Goal: Task Accomplishment & Management: Complete application form

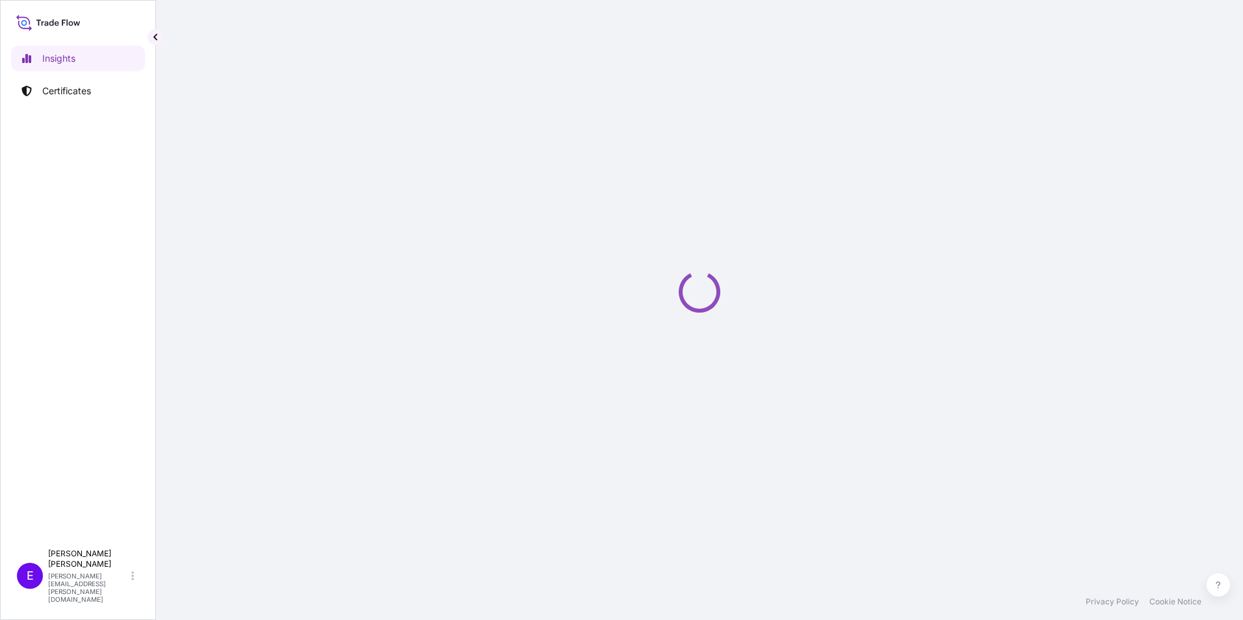
select select "2025"
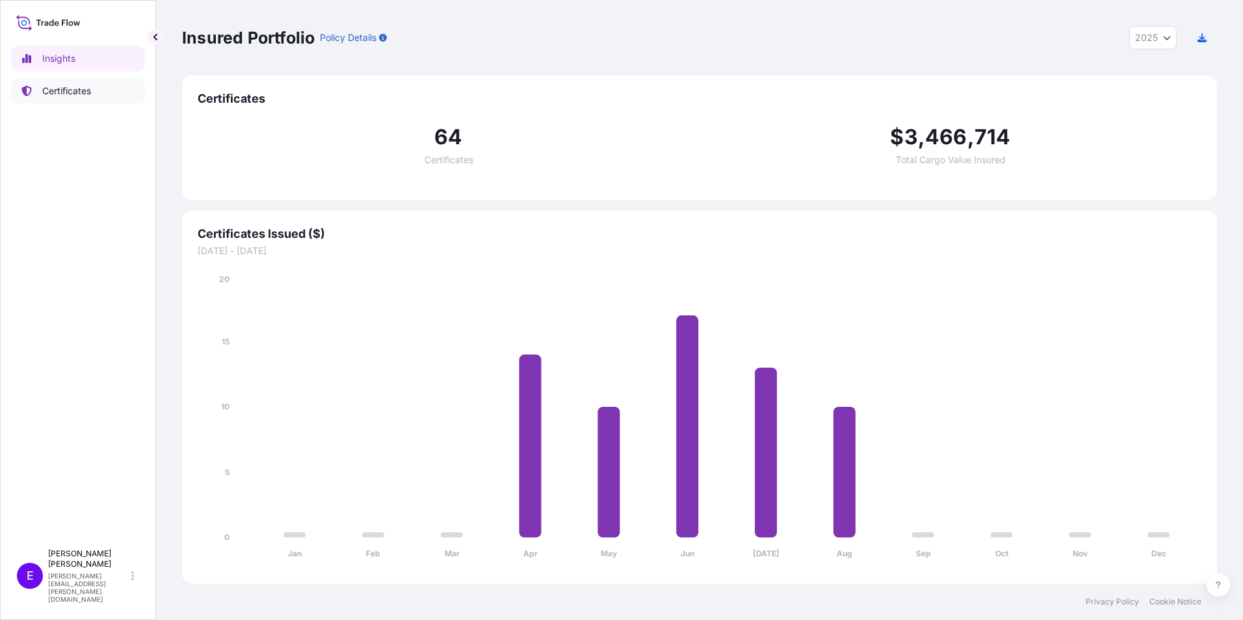
click at [72, 89] on p "Certificates" at bounding box center [66, 91] width 49 height 13
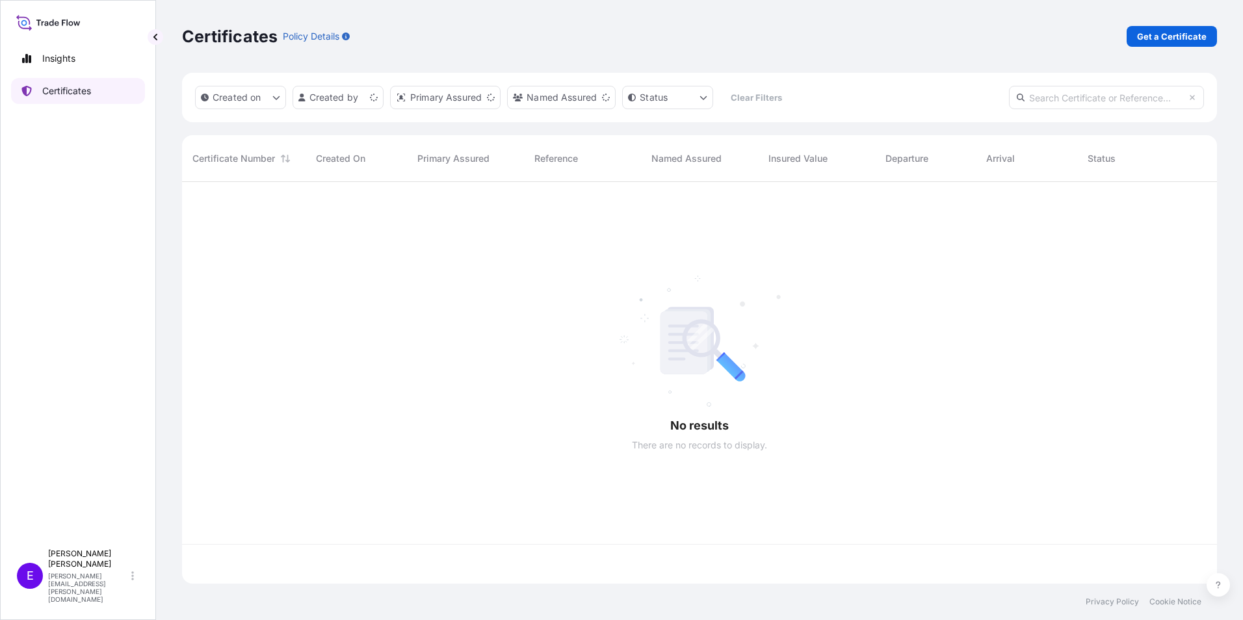
scroll to position [399, 1025]
click at [1144, 36] on p "Get a Certificate" at bounding box center [1172, 36] width 70 height 13
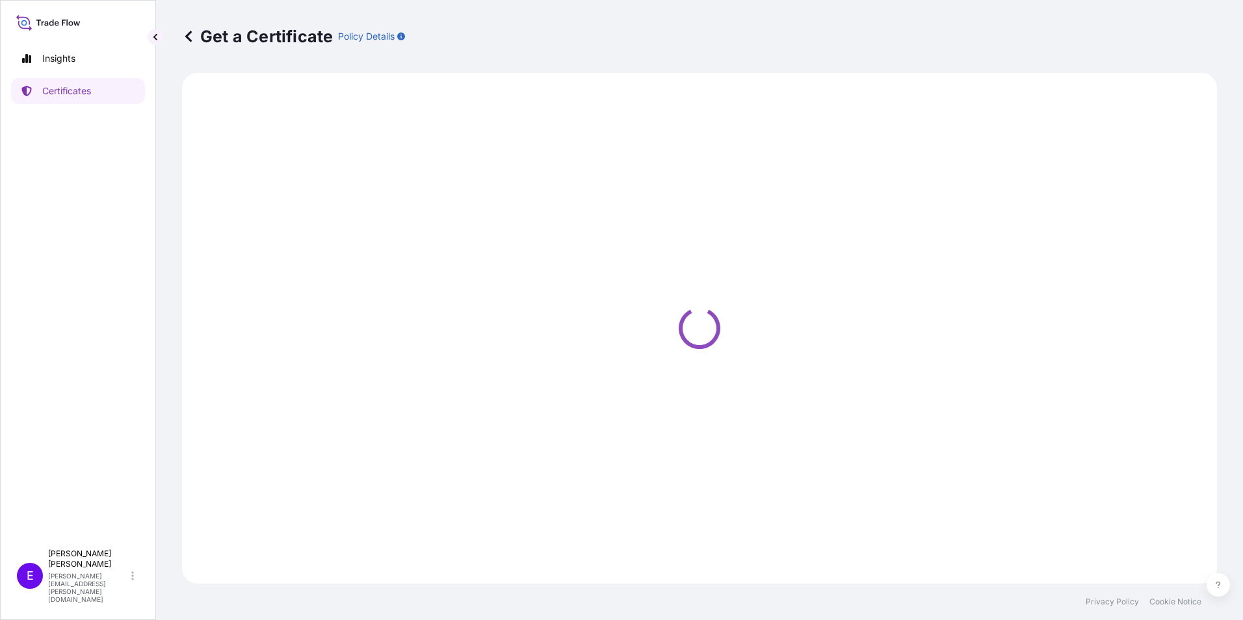
select select "Ocean Vessel"
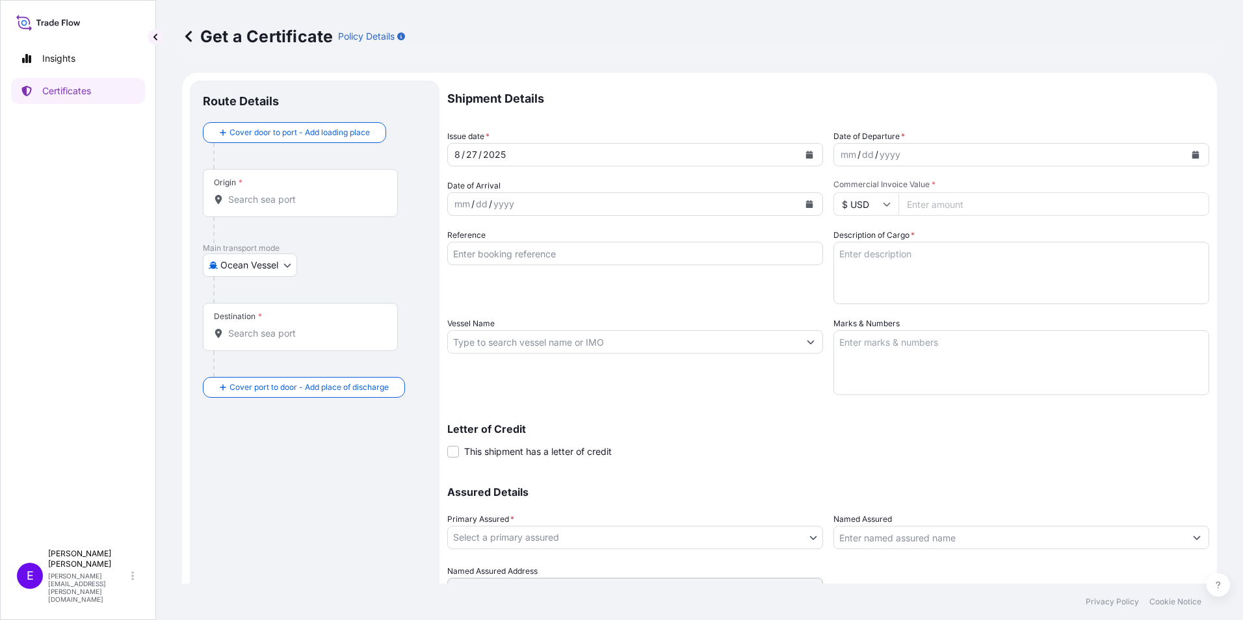
click at [482, 250] on input "Reference" at bounding box center [635, 253] width 376 height 23
type input "PO64964 2024-0053"
click at [1192, 155] on icon "Calendar" at bounding box center [1195, 155] width 7 height 8
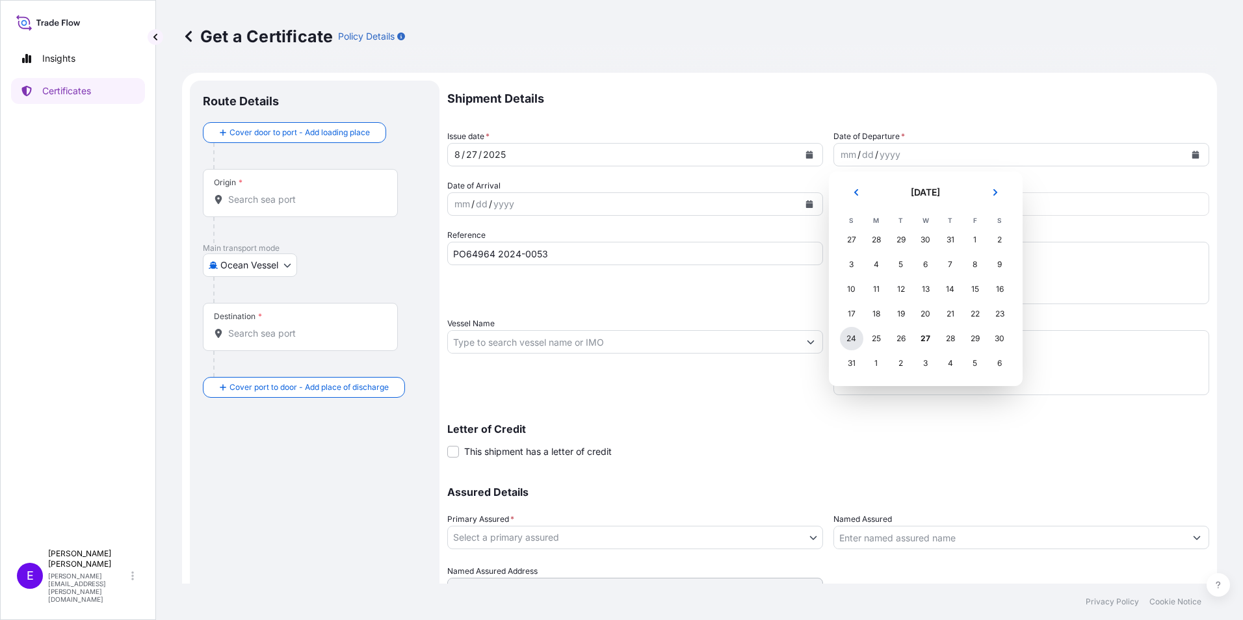
click at [855, 338] on div "24" at bounding box center [851, 338] width 23 height 23
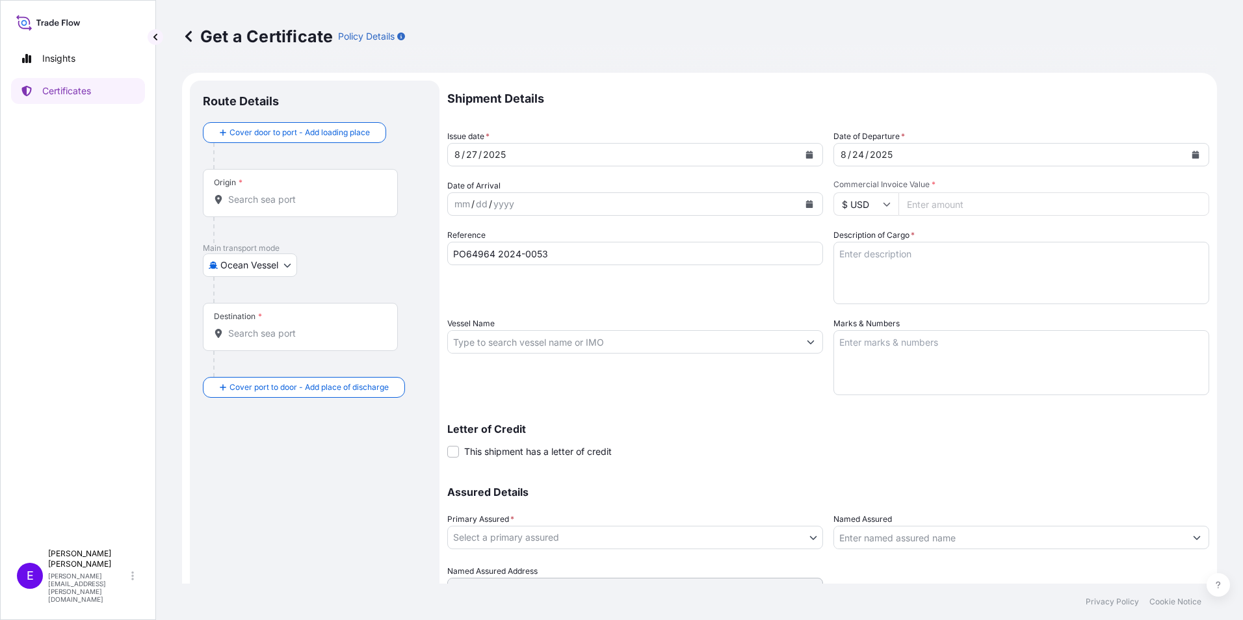
click at [533, 282] on div "Reference PO64964 2024-0053" at bounding box center [635, 266] width 376 height 75
paste input "148990.4"
type input "148990.40"
click at [502, 344] on input "Vessel Name" at bounding box center [623, 341] width 351 height 23
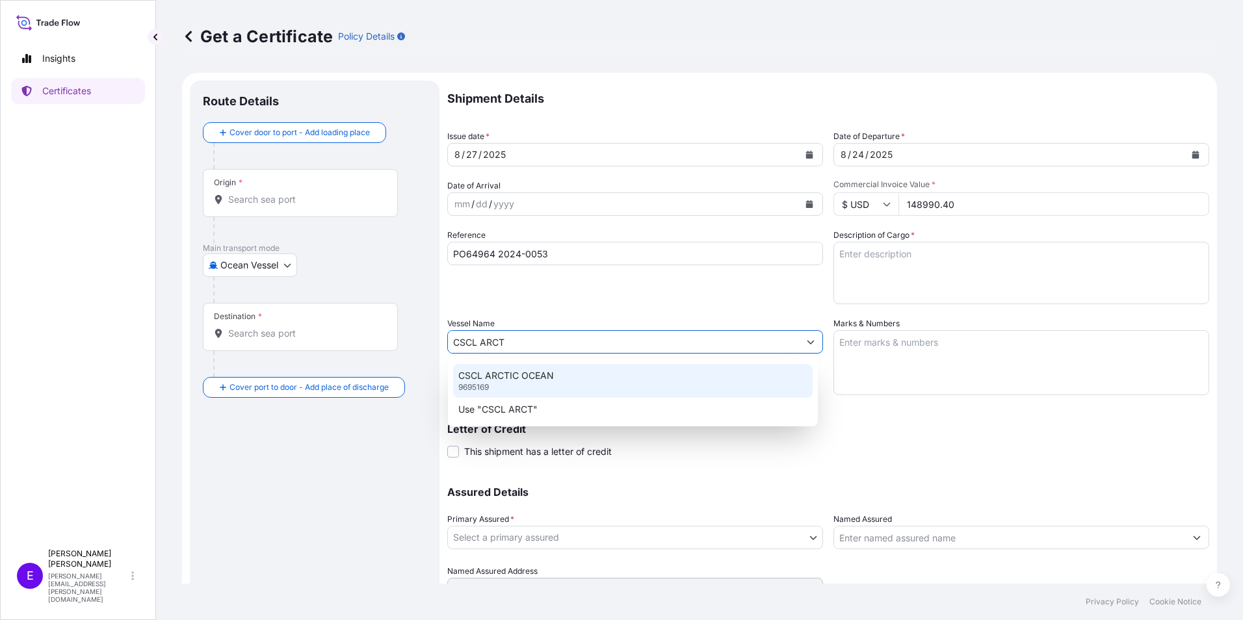
click at [545, 387] on div "CSCL ARCTIC OCEAN 9695169" at bounding box center [632, 381] width 359 height 34
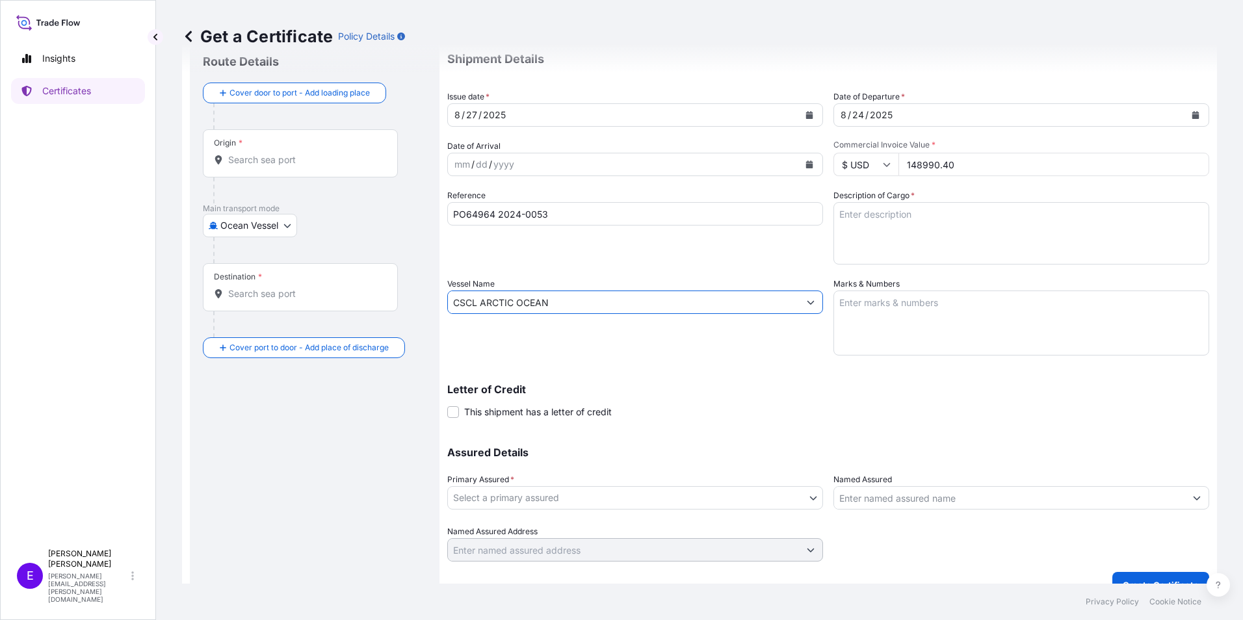
scroll to position [62, 0]
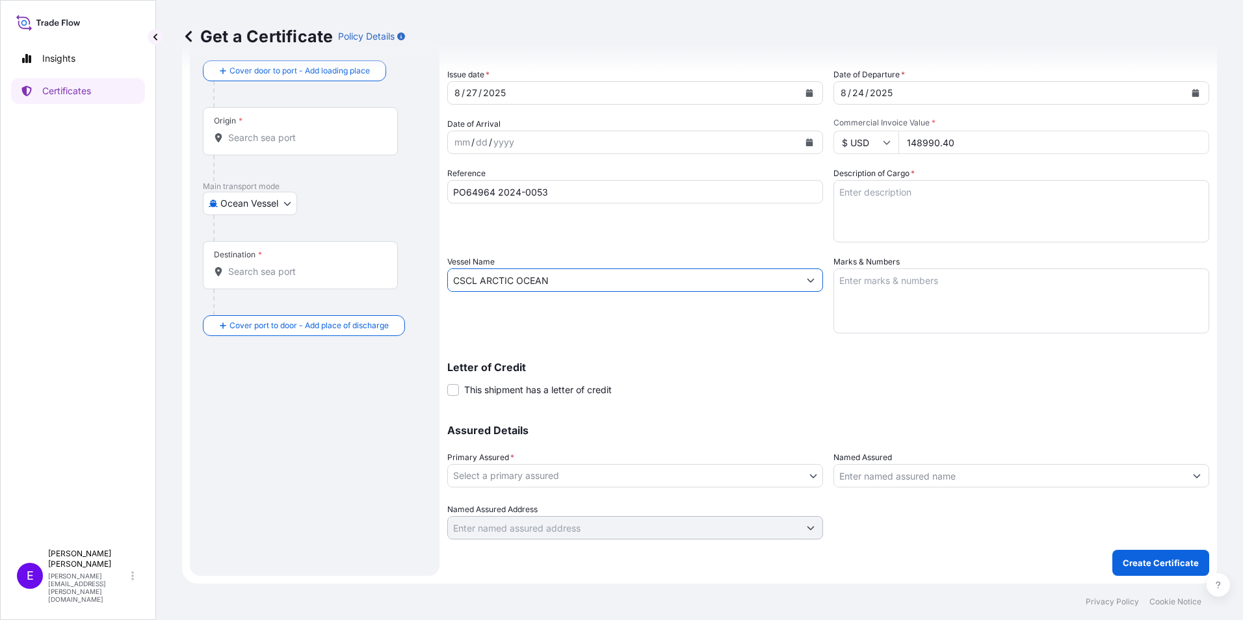
type input "CSCL ARCTIC OCEAN"
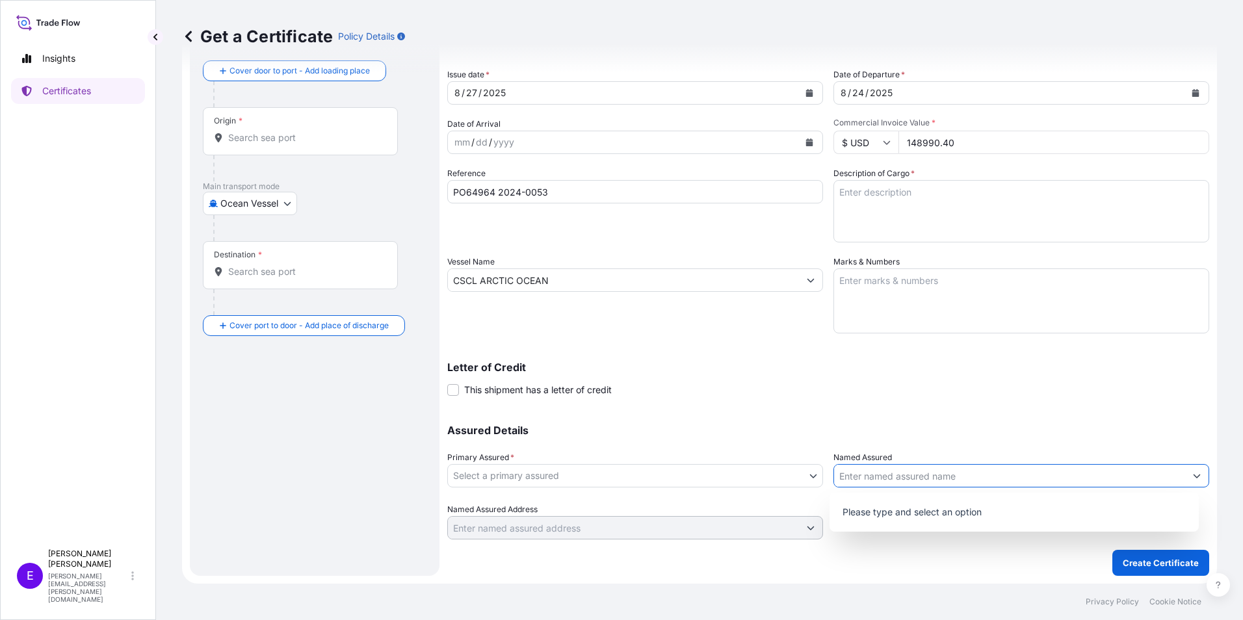
click at [888, 479] on input "Named Assured" at bounding box center [1009, 475] width 351 height 23
click at [732, 487] on body "5 options available. 1 option available. 0 options available. 1 option availabl…" at bounding box center [621, 310] width 1243 height 620
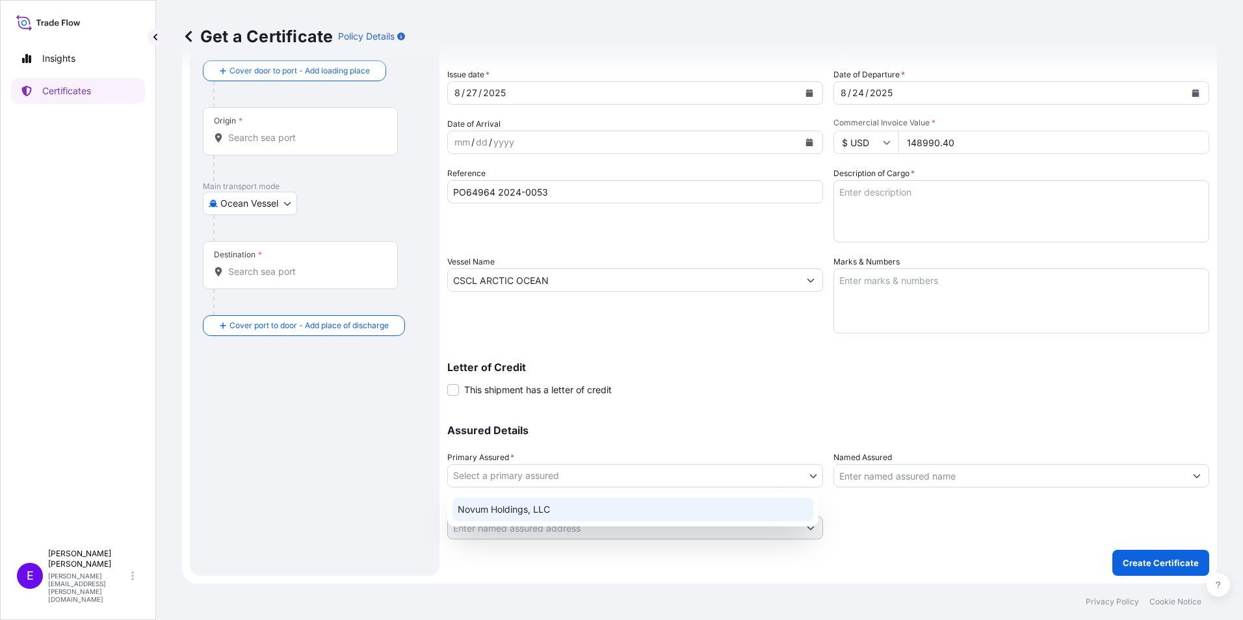
click at [626, 510] on div "Novum Holdings, LLC" at bounding box center [632, 509] width 361 height 23
select select "31540"
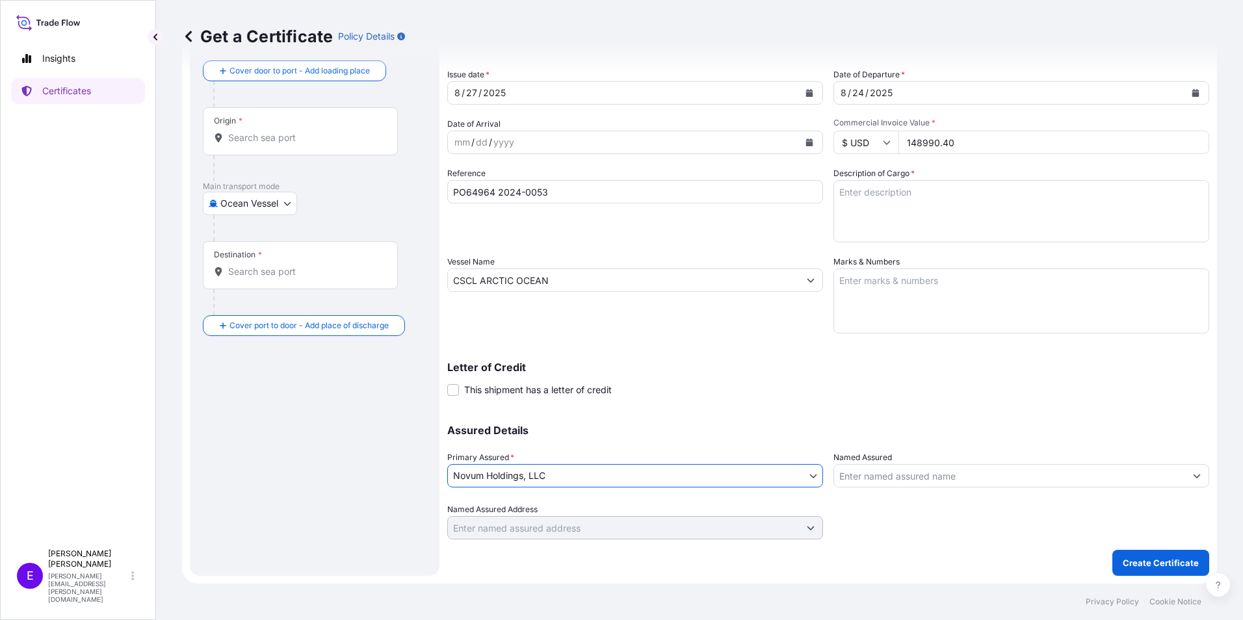
click at [974, 302] on textarea "Marks & Numbers" at bounding box center [1021, 300] width 376 height 65
click at [978, 293] on textarea "Marks & Numbers" at bounding box center [1021, 300] width 376 height 65
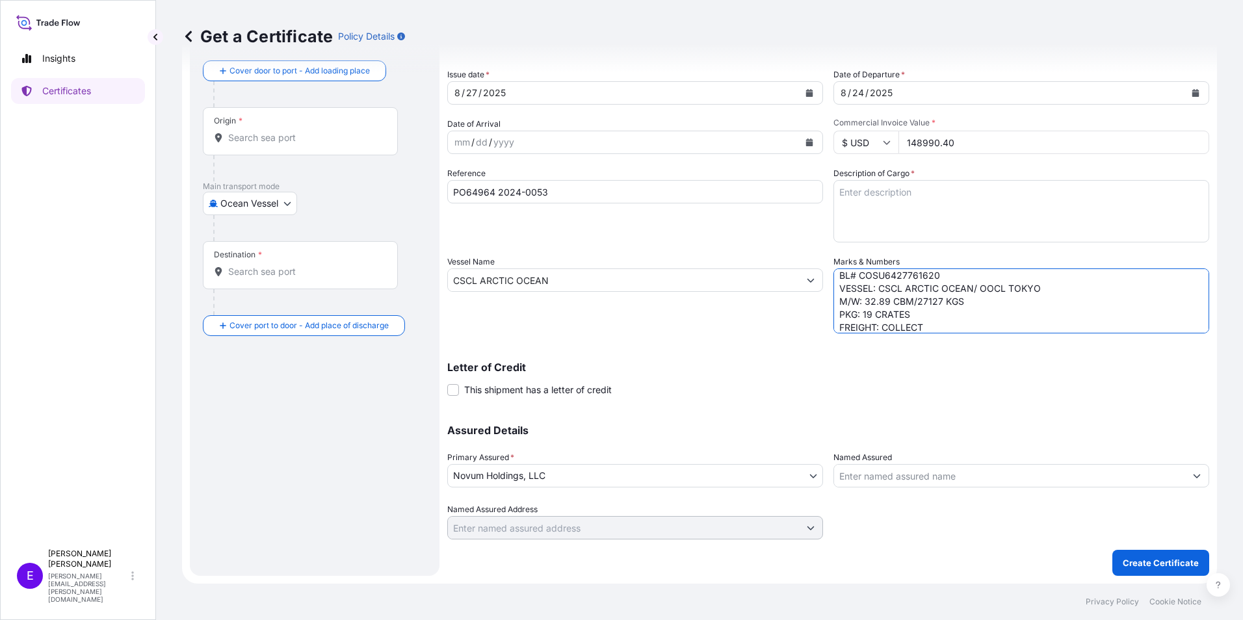
scroll to position [44, 0]
click at [896, 328] on textarea "POL/POD: QINGDAO-[GEOGRAPHIC_DATA] TX ETD/ETA: [DATE]/5 OCT BL# COSU6427761620 …" at bounding box center [1021, 300] width 376 height 65
type textarea "POL/POD: QINGDAO-[GEOGRAPHIC_DATA] TX ETD/ETA: [DATE]/5 OCT BL# COSU6427761620 …"
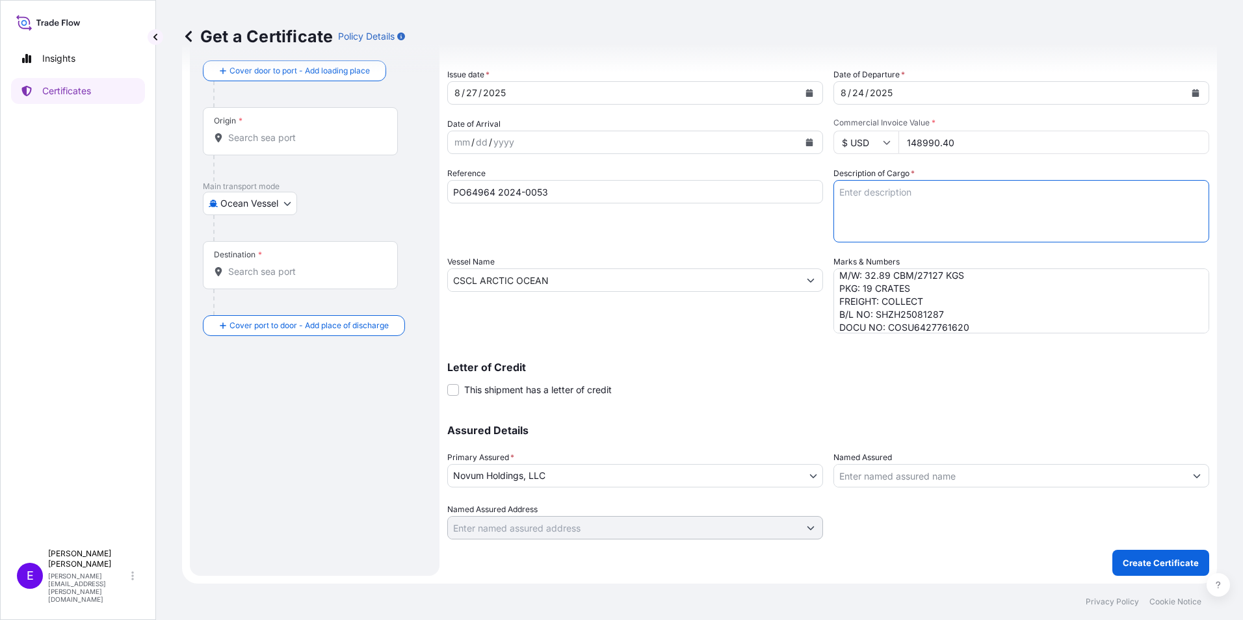
click at [868, 200] on textarea "Description of Cargo *" at bounding box center [1021, 211] width 376 height 62
click at [926, 209] on textarea "19 CRATES LAMINATED GLASS/TECXU" at bounding box center [1021, 211] width 376 height 62
click at [1041, 192] on textarea "19 CRATES LAMINATED GLASS/TECXU" at bounding box center [1021, 211] width 376 height 62
click at [928, 222] on textarea "19 CRATES LAMINATED GLASS/TEXU1057247/NH514271/20OT/9CRATE/12743.000KGS/15.7100…" at bounding box center [1021, 211] width 376 height 62
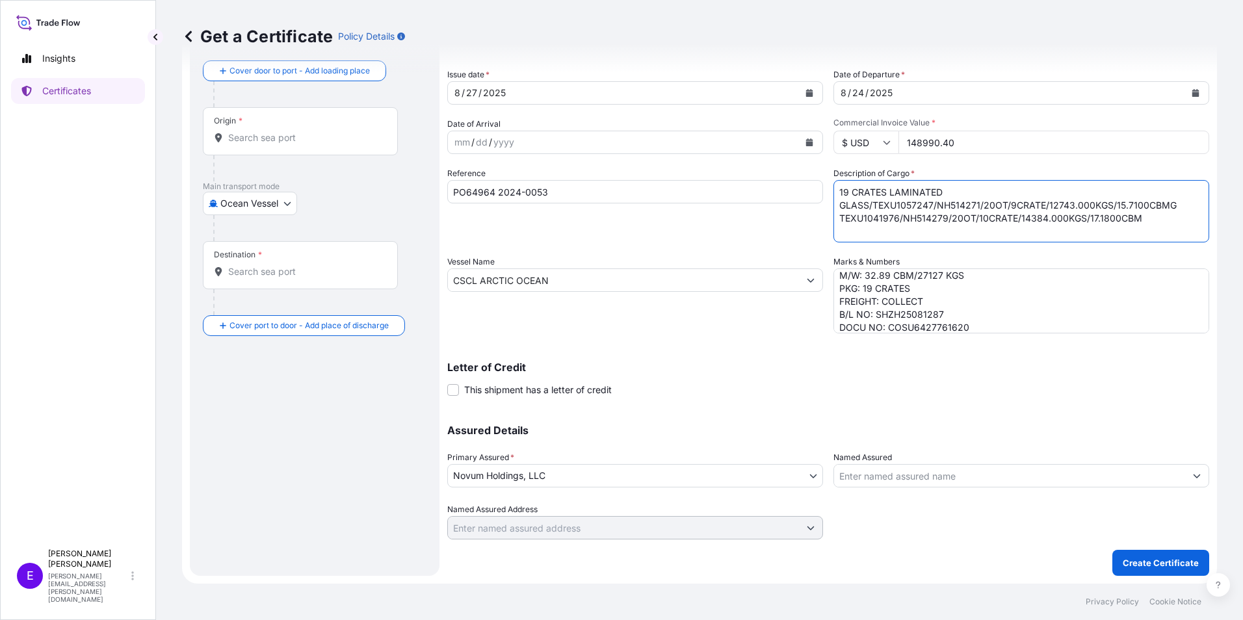
click at [918, 231] on textarea "19 CRATES LAMINATED GLASS/TEXU1057247/NH514271/20OT/9CRATE/12743.000KGS/15.7100…" at bounding box center [1021, 211] width 376 height 62
click at [1169, 220] on textarea "19 CRATES LAMINATED GLASS/TEXU1057247/NH514271/20OT/9CRATE/12743.000KGS/15.7100…" at bounding box center [1021, 211] width 376 height 62
drag, startPoint x: 992, startPoint y: 234, endPoint x: 813, endPoint y: 236, distance: 178.8
click at [813, 236] on div "Shipment Details Issue date * [DATE] Date of Departure * [DATE] Date of Arrival…" at bounding box center [828, 279] width 762 height 521
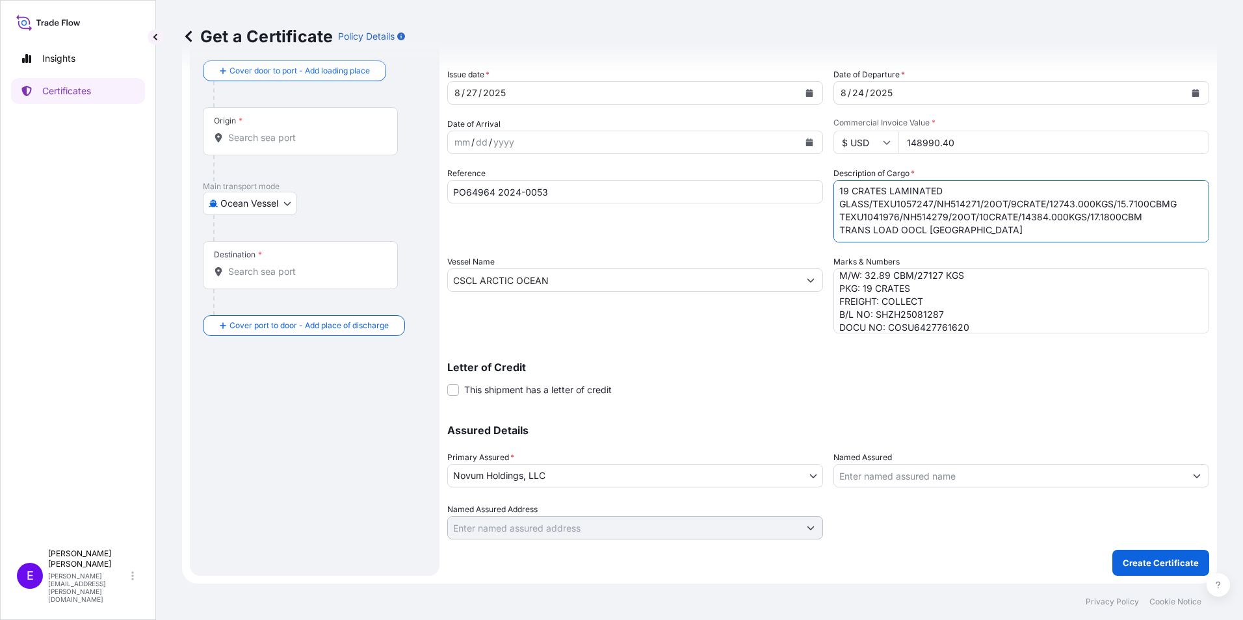
type textarea "19 CRATES LAMINATED GLASS/TEXU1057247/NH514271/20OT/9CRATE/12743.000KGS/15.7100…"
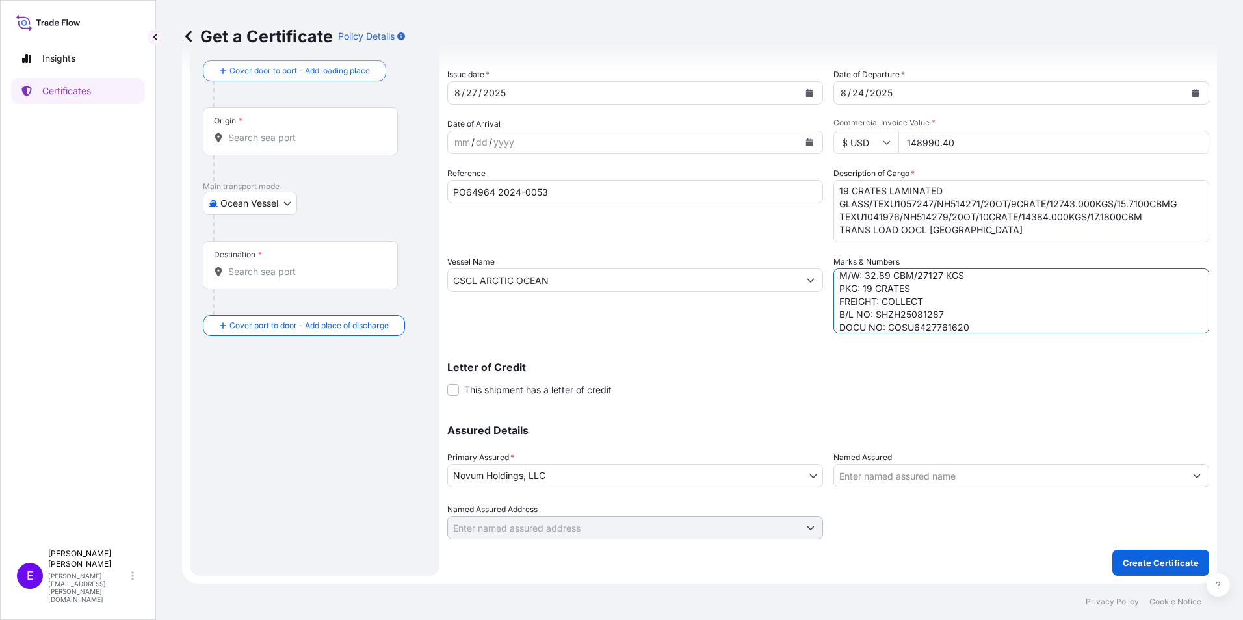
drag, startPoint x: 970, startPoint y: 313, endPoint x: 977, endPoint y: 325, distance: 13.7
click at [970, 315] on textarea "POL/POD: QINGDAO-[GEOGRAPHIC_DATA] TX ETD/ETA: [DATE]/5 OCT BL# COSU6427761620 …" at bounding box center [1021, 300] width 376 height 65
click at [977, 325] on textarea "POL/POD: QINGDAO-[GEOGRAPHIC_DATA] TX ETD/ETA: [DATE]/5 OCT BL# COSU6427761620 …" at bounding box center [1021, 300] width 376 height 65
paste textarea "TRANS LOAD OOCL [GEOGRAPHIC_DATA]"
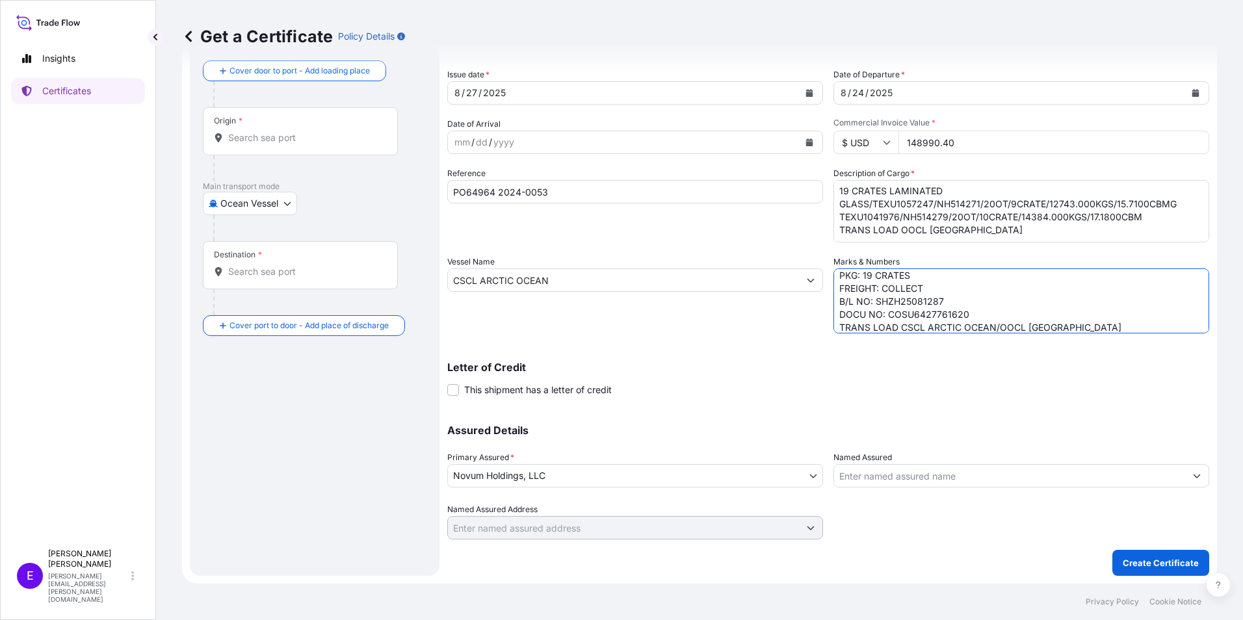
scroll to position [77, 0]
drag, startPoint x: 1071, startPoint y: 322, endPoint x: 825, endPoint y: 321, distance: 245.7
click at [825, 321] on div "Shipment Details Issue date * [DATE] Date of Departure * [DATE] Date of Arrival…" at bounding box center [828, 279] width 762 height 521
type textarea "POL/POD: QINGDAO-[GEOGRAPHIC_DATA] TX ETD/ETA: [DATE]/5 OCT BL# COSU6427761620 …"
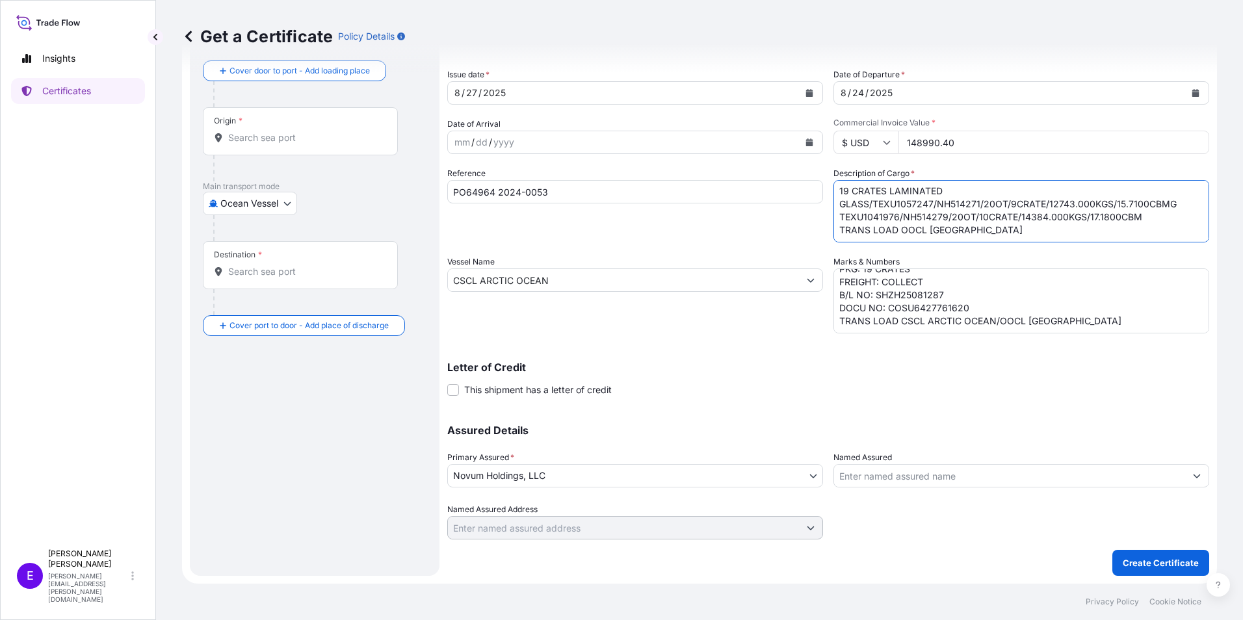
drag, startPoint x: 959, startPoint y: 231, endPoint x: 676, endPoint y: 231, distance: 282.8
click at [676, 231] on div "Shipment Details Issue date * [DATE] Date of Departure * [DATE] Date of Arrival…" at bounding box center [828, 279] width 762 height 521
paste textarea "CSCL ARCTIC OCEAN/"
click at [891, 232] on textarea "19 CRATES LAMINATED GLASS/TEXU1057247/NH514271/20OT/9CRATE/12743.000KGS/15.7100…" at bounding box center [1021, 211] width 376 height 62
type textarea "19 CRATES LAMINATED GLASS/TEXU1057247/NH514271/20OT/9CRATE/12743.000KGS/15.7100…"
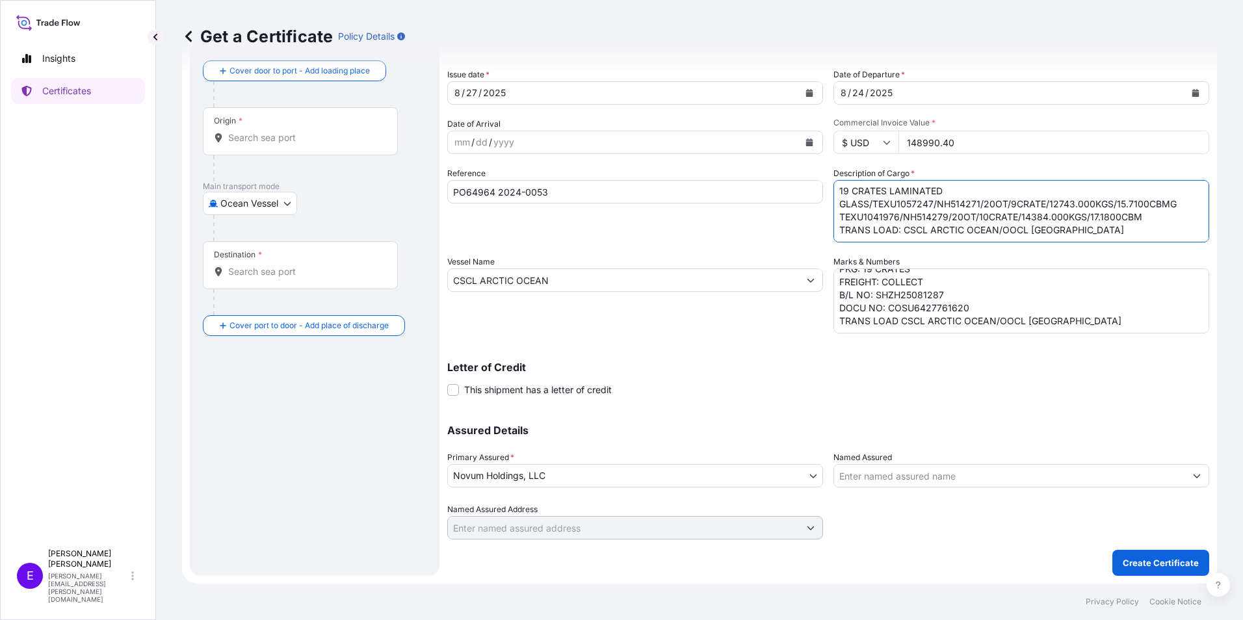
click at [895, 322] on textarea "POL/POD: QINGDAO-[GEOGRAPHIC_DATA] TX ETD/ETA: [DATE]/5 OCT BL# COSU6427761620 …" at bounding box center [1021, 300] width 376 height 65
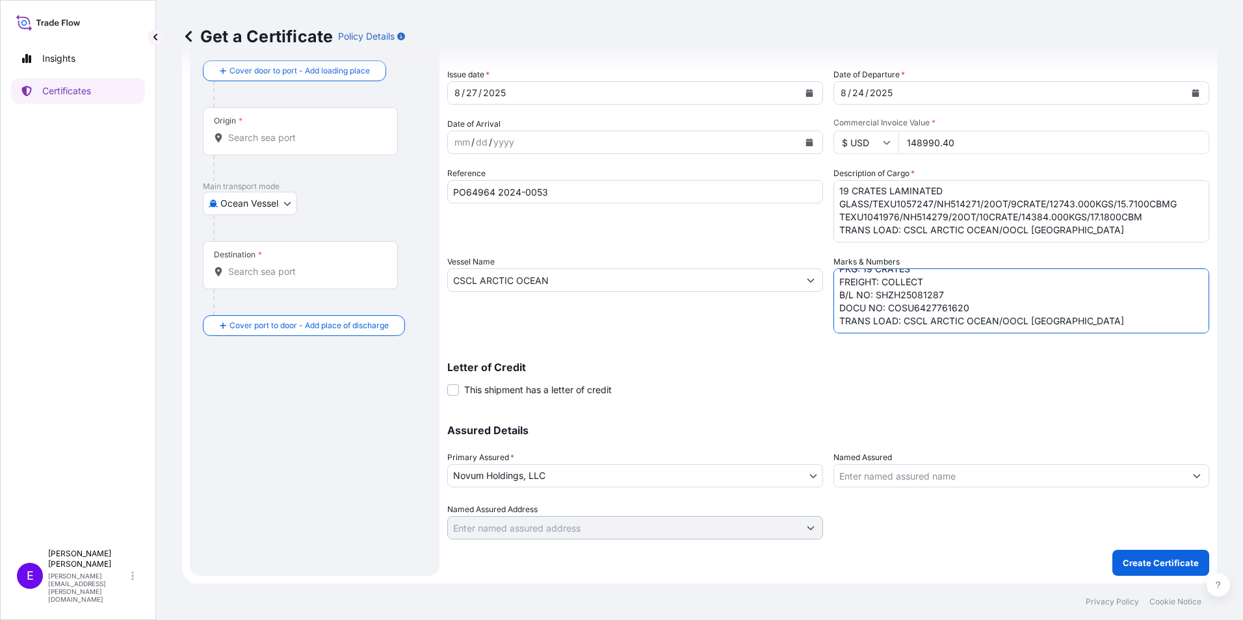
type textarea "POL/POD: QINGDAO-[GEOGRAPHIC_DATA] TX ETD/ETA: [DATE]/5 OCT BL# COSU6427761620 …"
click at [257, 130] on div "Origin *" at bounding box center [300, 131] width 195 height 48
click at [257, 131] on input "Origin *" at bounding box center [304, 137] width 153 height 13
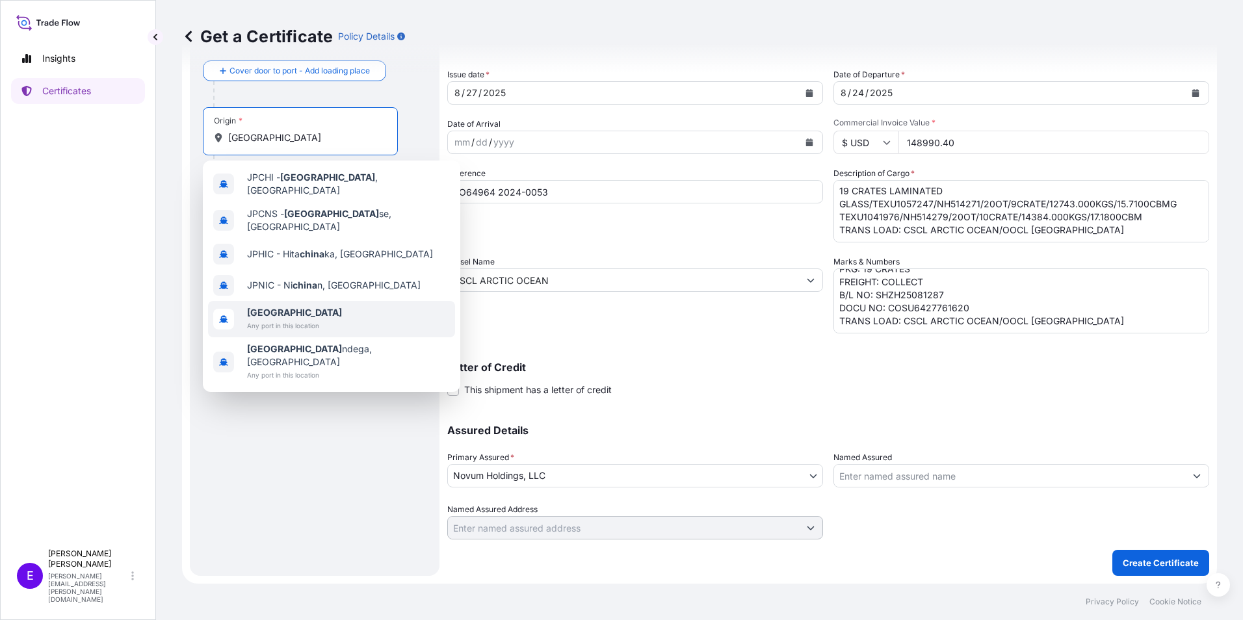
click at [288, 306] on span "[GEOGRAPHIC_DATA]" at bounding box center [294, 312] width 95 height 13
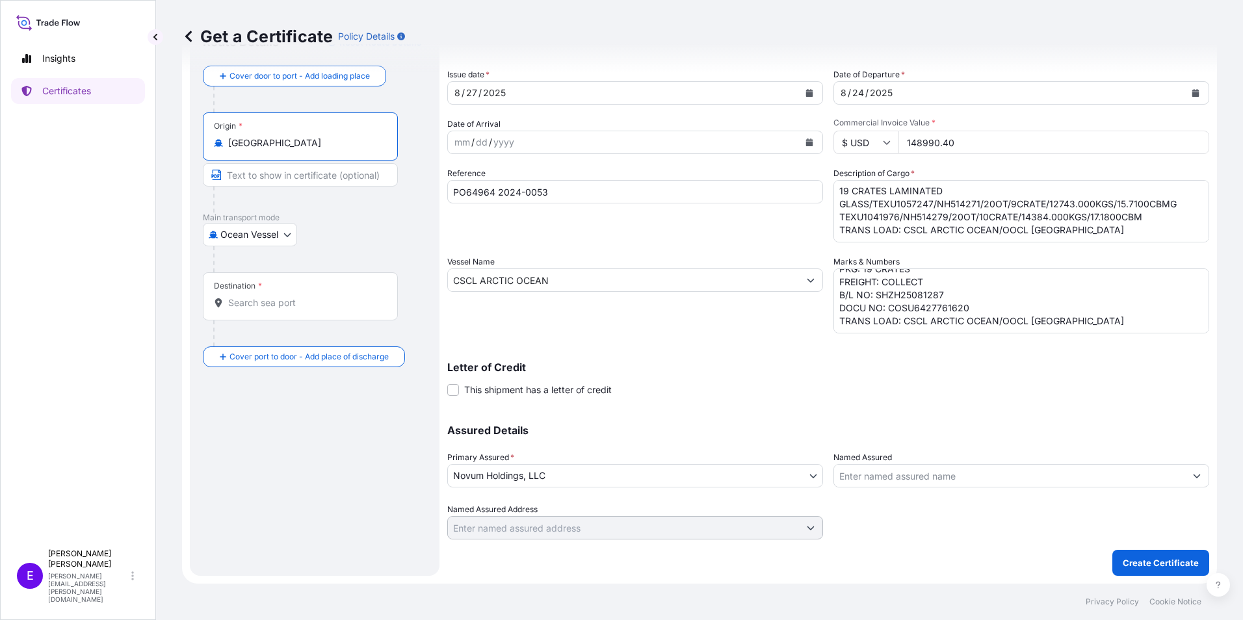
type input "[GEOGRAPHIC_DATA]"
click at [261, 281] on div "Destination *" at bounding box center [300, 296] width 195 height 48
drag, startPoint x: 261, startPoint y: 281, endPoint x: 262, endPoint y: 290, distance: 8.5
click at [262, 290] on div "Destination *" at bounding box center [300, 296] width 195 height 48
click at [262, 296] on input "Destination *" at bounding box center [304, 302] width 153 height 13
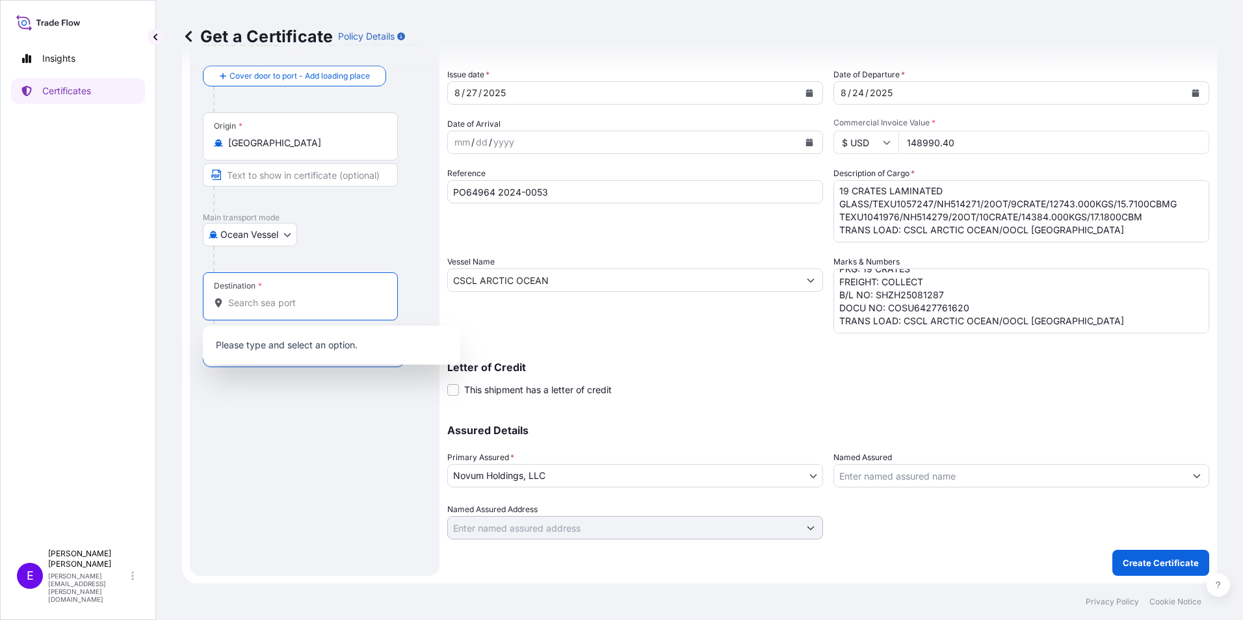
click at [262, 302] on input "Destination *" at bounding box center [304, 302] width 153 height 13
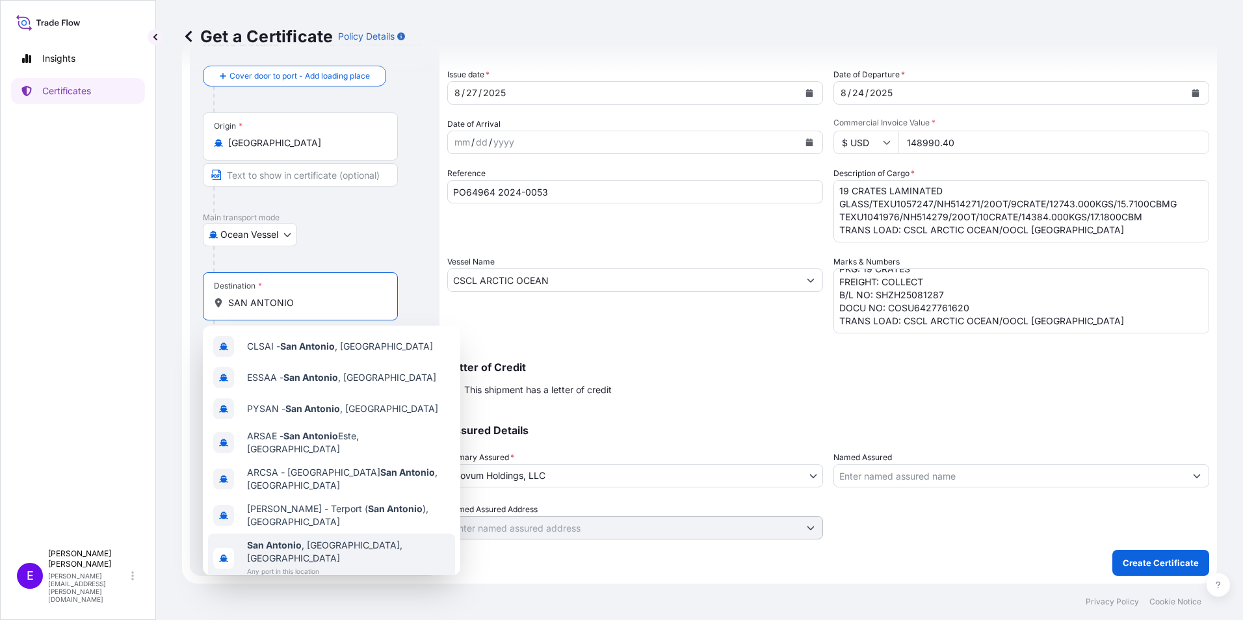
click at [317, 565] on span "Any port in this location" at bounding box center [348, 571] width 203 height 13
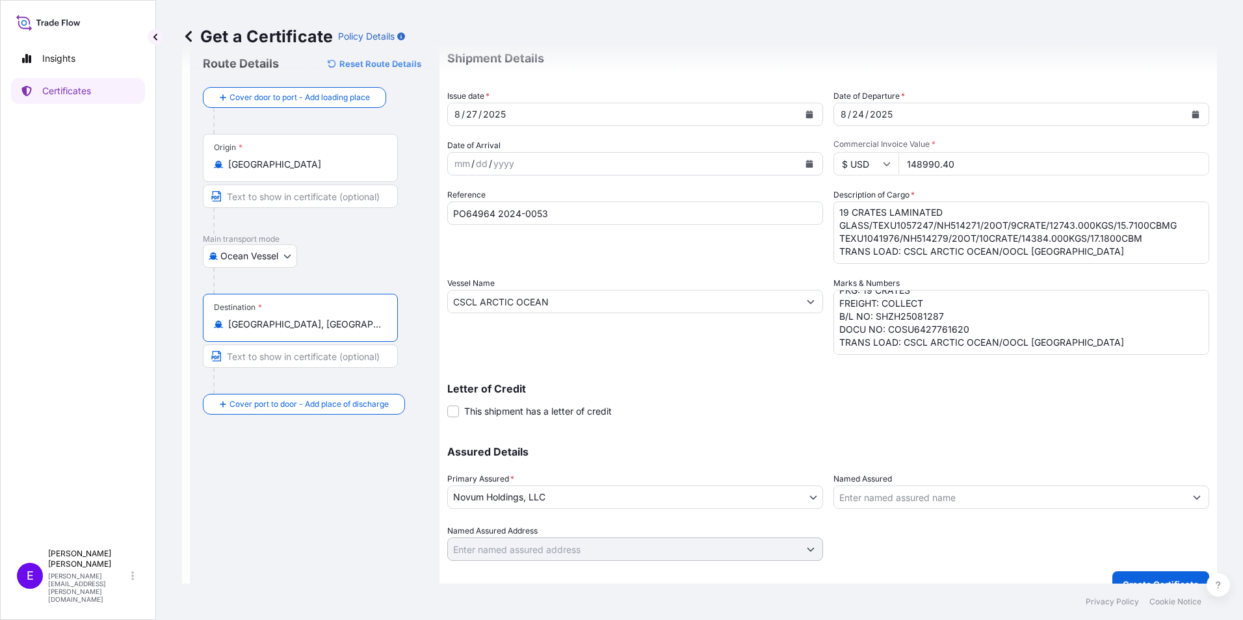
scroll to position [62, 0]
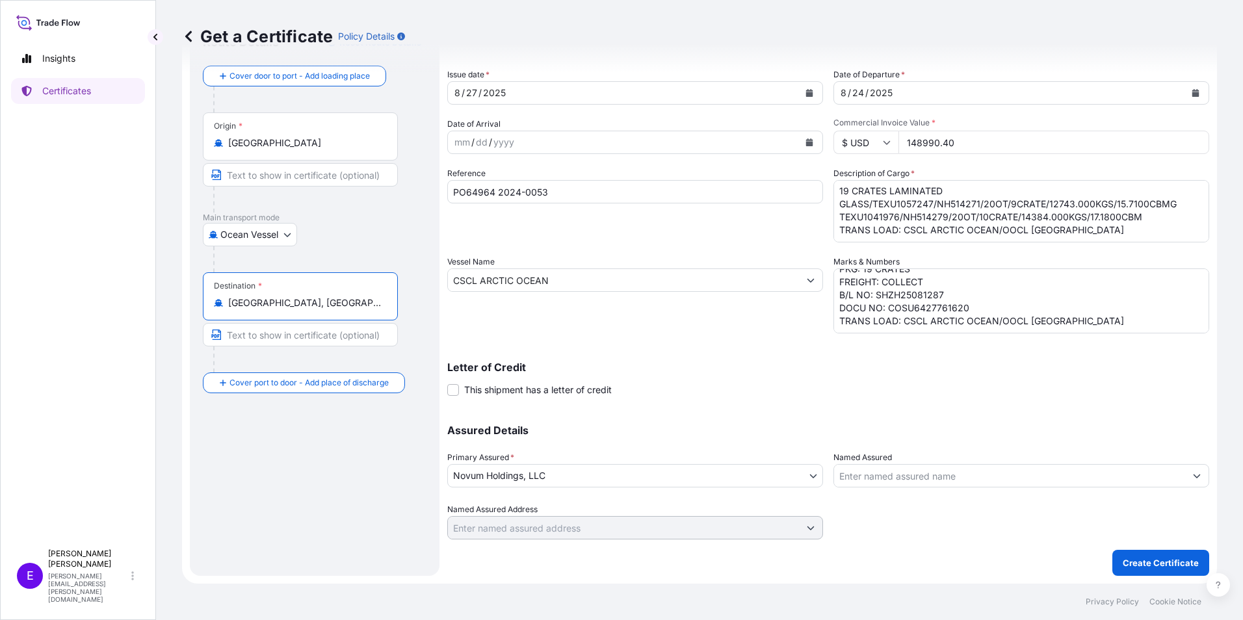
type input "[GEOGRAPHIC_DATA], [GEOGRAPHIC_DATA], [GEOGRAPHIC_DATA]"
click at [1133, 559] on p "Create Certificate" at bounding box center [1161, 562] width 76 height 13
